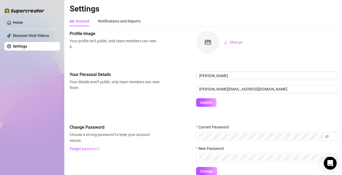
click at [300, 35] on div "Change" at bounding box center [266, 43] width 141 height 24
click at [23, 22] on link "Home" at bounding box center [18, 22] width 10 height 4
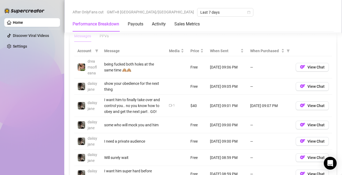
scroll to position [577, 0]
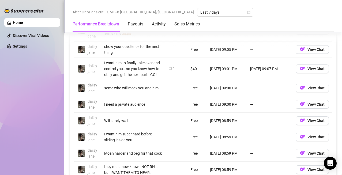
click at [237, 31] on div "Performance Breakdown Payouts Activity Sales Metrics" at bounding box center [203, 24] width 261 height 15
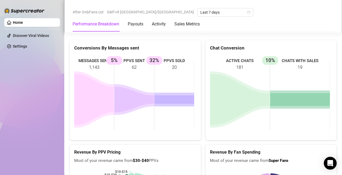
scroll to position [784, 0]
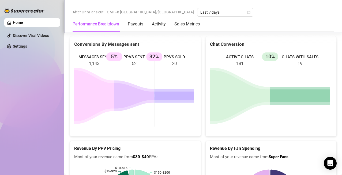
click at [23, 23] on link "Home" at bounding box center [18, 22] width 10 height 4
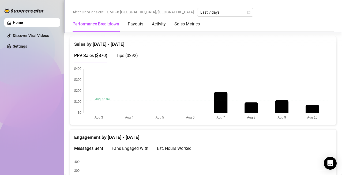
scroll to position [317, 0]
click at [316, 102] on canvas at bounding box center [201, 94] width 254 height 54
click at [319, 105] on canvas at bounding box center [201, 94] width 254 height 54
drag, startPoint x: 258, startPoint y: 65, endPoint x: 214, endPoint y: 97, distance: 54.7
click at [258, 67] on canvas at bounding box center [201, 94] width 254 height 54
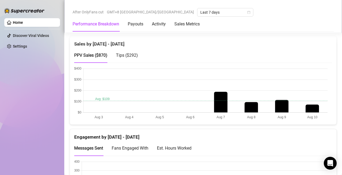
scroll to position [471, 0]
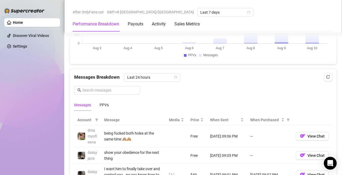
click at [214, 97] on div "Sales by [DATE] - [DATE] PPV Sales ( $870 ) Tips ( $292 ) Engagement by [DATE] …" at bounding box center [204, 101] width 272 height 438
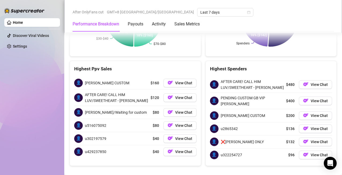
scroll to position [942, 0]
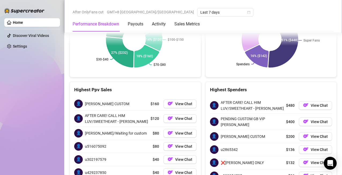
click at [219, 47] on rect at bounding box center [270, 39] width 120 height 67
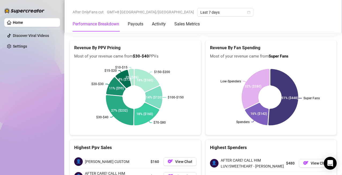
scroll to position [963, 0]
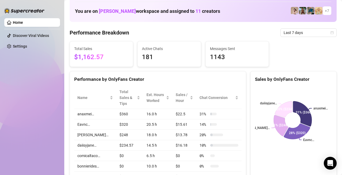
scroll to position [37, 0]
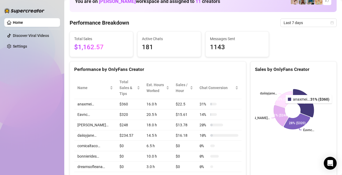
click at [307, 108] on icon at bounding box center [304, 103] width 21 height 28
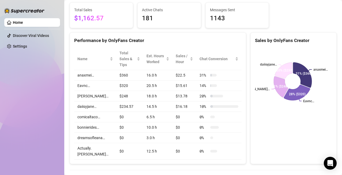
scroll to position [66, 0]
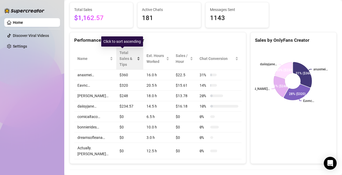
click at [121, 60] on span "Total Sales & Tips" at bounding box center [128, 59] width 16 height 18
click at [132, 59] on div "Total Sales & Tips" at bounding box center [130, 59] width 21 height 18
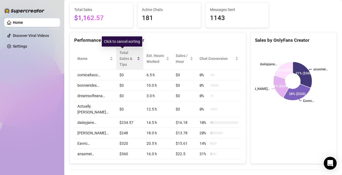
click at [132, 59] on div "Total Sales & Tips" at bounding box center [130, 59] width 21 height 18
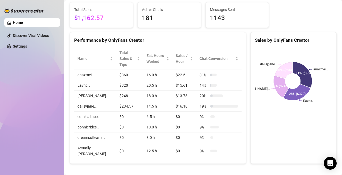
click at [249, 121] on div "Sales by OnlyFans Creator anaxmei… Eavnc… [PERSON_NAME]… daiisyjane… 31% ($360)…" at bounding box center [294, 98] width 91 height 132
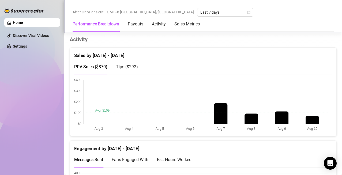
scroll to position [306, 0]
click at [129, 65] on span "Tips ( $292 )" at bounding box center [127, 66] width 22 height 5
click at [95, 64] on span "PPV Sales ( $870 )" at bounding box center [90, 66] width 33 height 5
click at [222, 152] on div "Messages Sent Fans Engaged With Est. Hours Worked" at bounding box center [203, 159] width 258 height 15
